Goal: Task Accomplishment & Management: Manage account settings

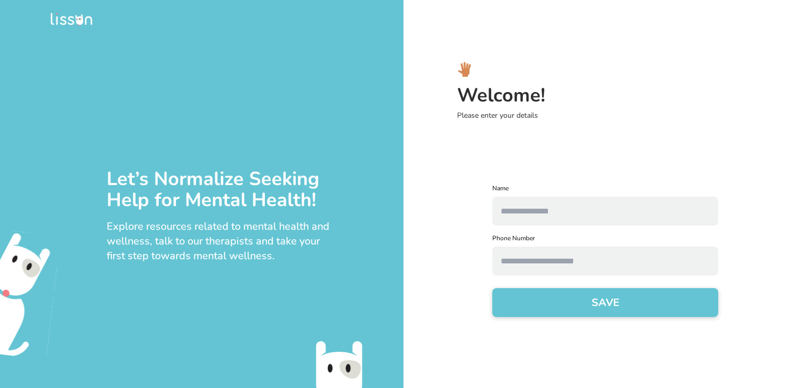
click at [553, 208] on input "text" at bounding box center [605, 210] width 226 height 29
drag, startPoint x: 0, startPoint y: 0, endPoint x: 553, endPoint y: 208, distance: 591.0
click at [553, 208] on input "text" at bounding box center [605, 210] width 226 height 29
type input "*****"
click at [545, 263] on input "text" at bounding box center [605, 260] width 226 height 29
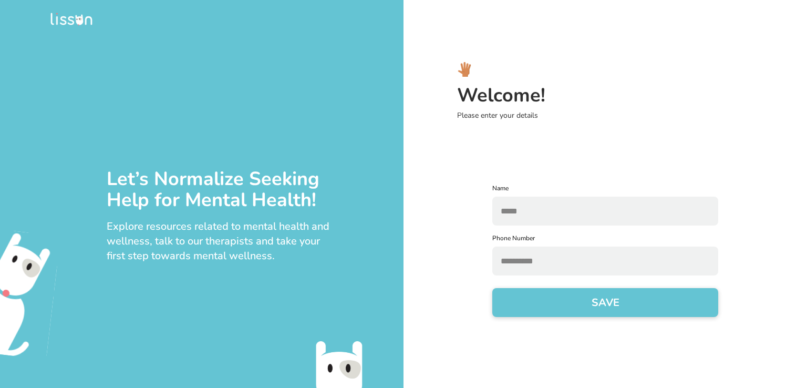
type input "**********"
click at [580, 299] on button "SAVE" at bounding box center [605, 302] width 226 height 29
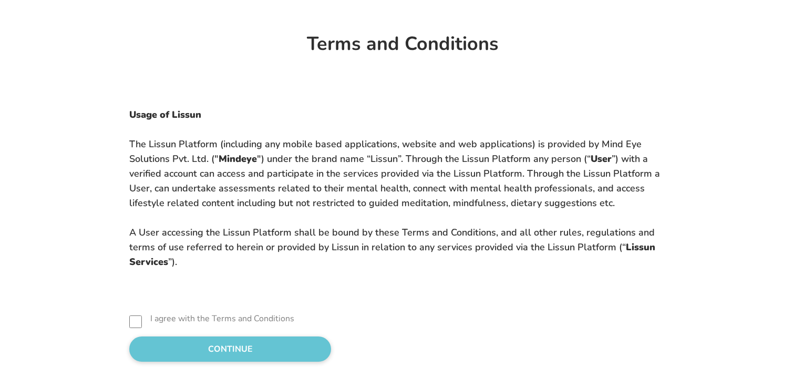
click at [129, 353] on button "CONTINUE" at bounding box center [230, 348] width 202 height 25
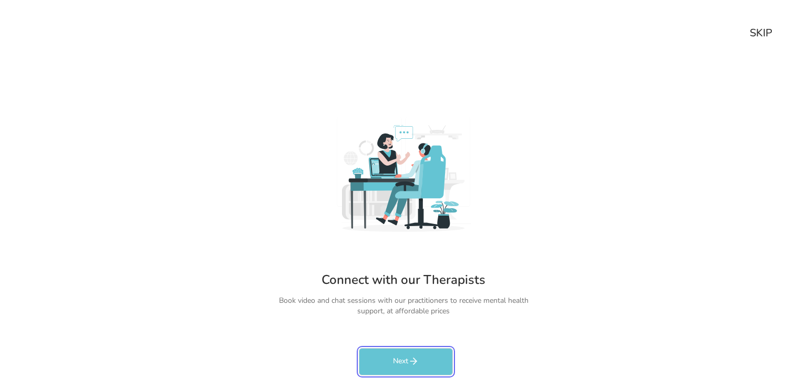
click at [406, 362] on button "Next" at bounding box center [406, 361] width 94 height 27
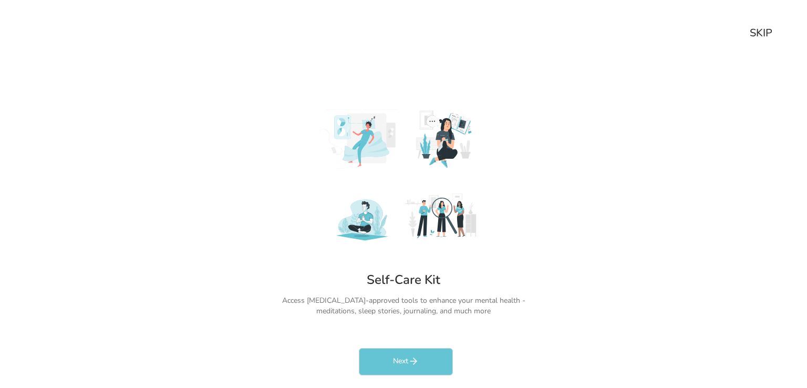
click at [754, 34] on div "SKIP" at bounding box center [761, 33] width 23 height 15
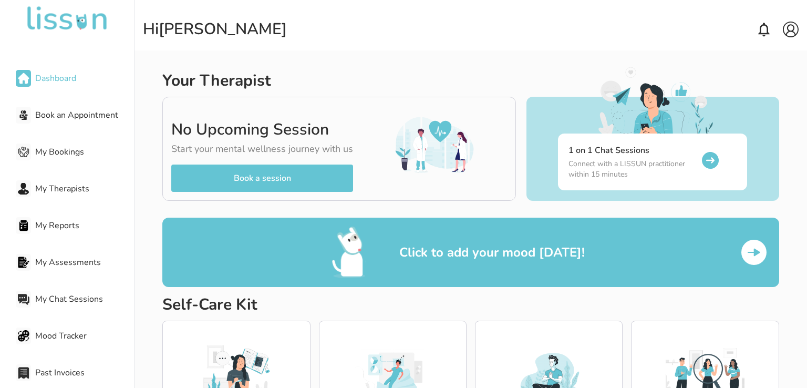
click at [67, 77] on span "Dashboard" at bounding box center [84, 78] width 99 height 13
click at [62, 78] on span "Dashboard" at bounding box center [84, 78] width 99 height 13
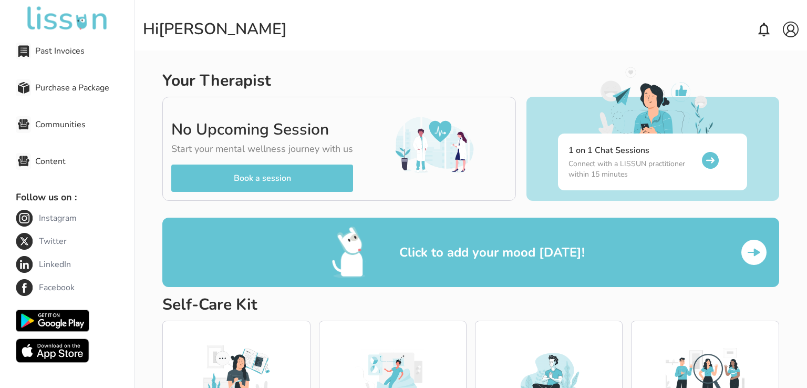
scroll to position [326, 0]
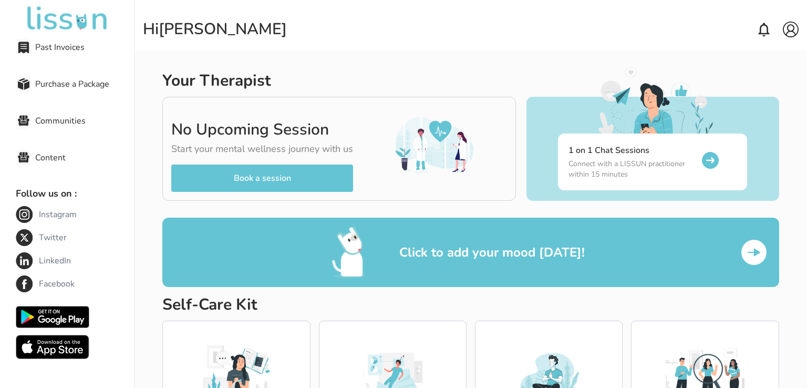
click at [790, 34] on img at bounding box center [791, 30] width 16 height 16
click at [764, 69] on p "Logout" at bounding box center [763, 69] width 20 height 8
